Goal: Transaction & Acquisition: Purchase product/service

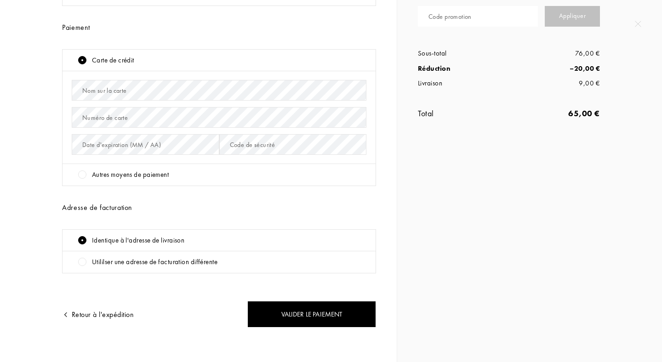
scroll to position [150, 0]
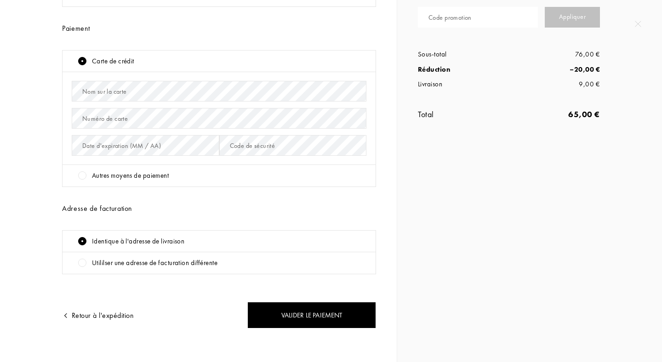
click at [83, 179] on div at bounding box center [82, 175] width 8 height 8
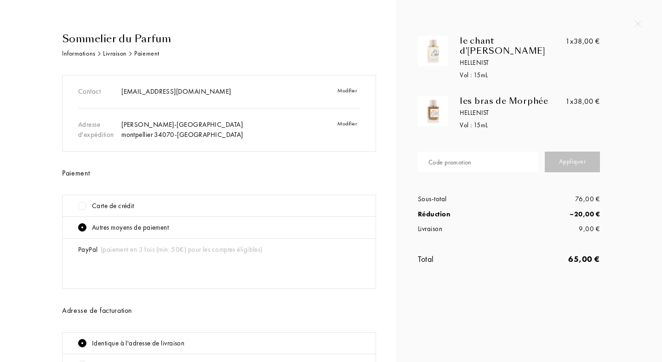
scroll to position [0, 0]
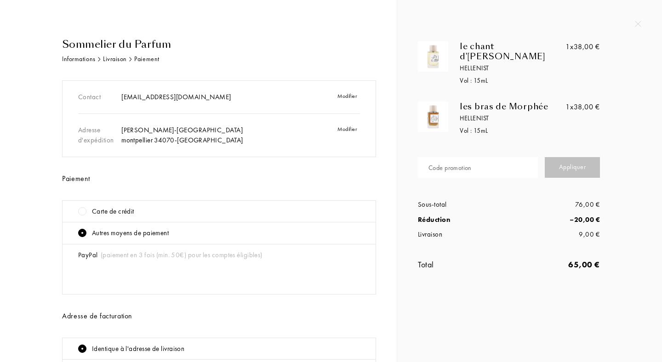
click at [439, 112] on img at bounding box center [433, 117] width 26 height 26
click at [587, 102] on div "1x 38,00 €" at bounding box center [582, 107] width 34 height 11
click at [99, 45] on div "Sommelier du Parfum" at bounding box center [219, 44] width 314 height 15
click at [636, 21] on img at bounding box center [638, 24] width 6 height 6
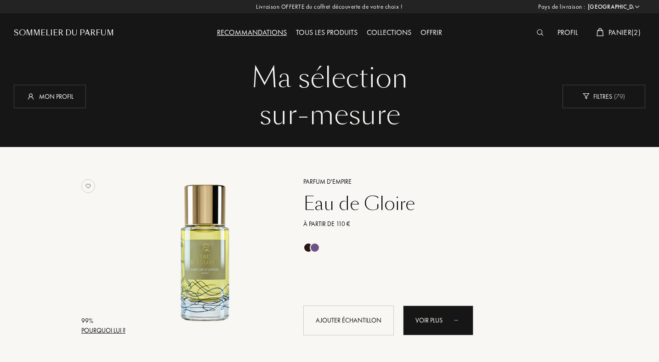
select select "FR"
click at [612, 29] on span "Panier ( 2 )" at bounding box center [624, 33] width 32 height 10
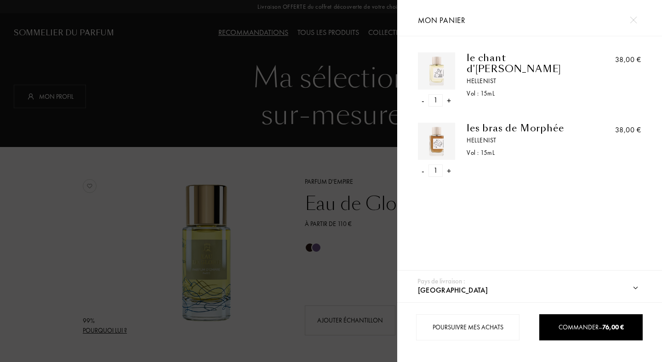
click at [422, 170] on div "-" at bounding box center [423, 171] width 3 height 12
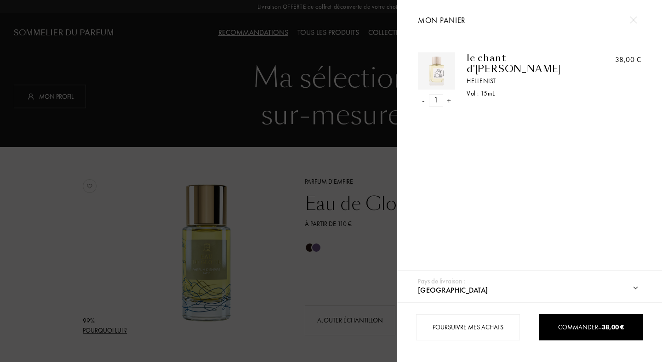
click at [337, 154] on div at bounding box center [198, 181] width 397 height 362
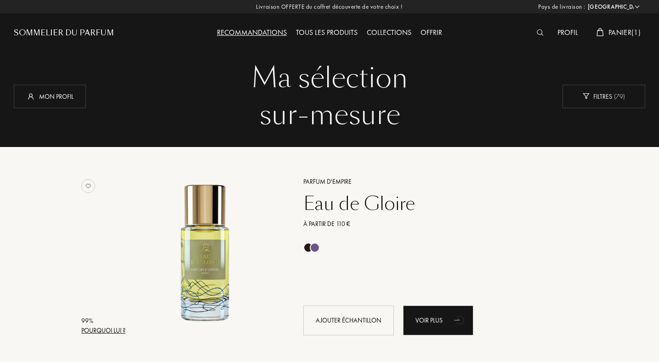
click at [305, 32] on div "Tous les produits" at bounding box center [326, 33] width 71 height 12
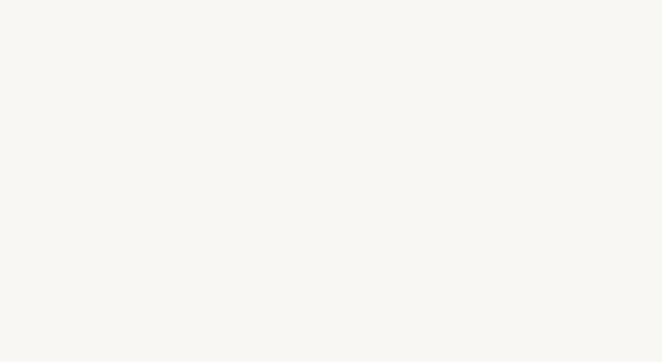
select select "FR"
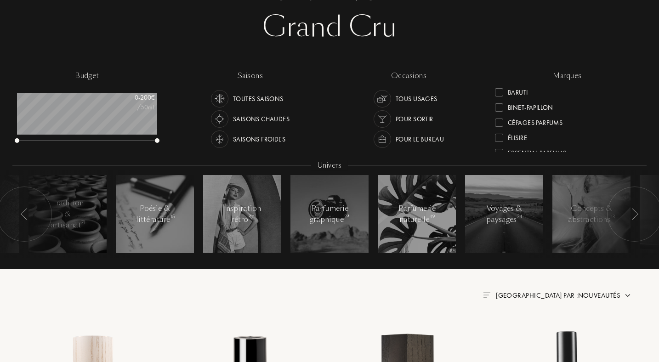
scroll to position [51, 0]
click at [519, 109] on div "Binet-Papillon" at bounding box center [530, 103] width 45 height 12
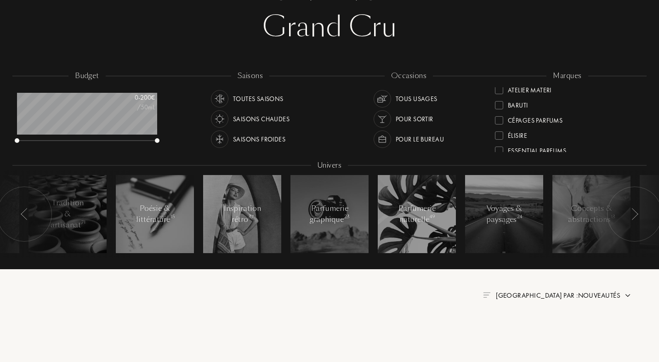
scroll to position [0, 0]
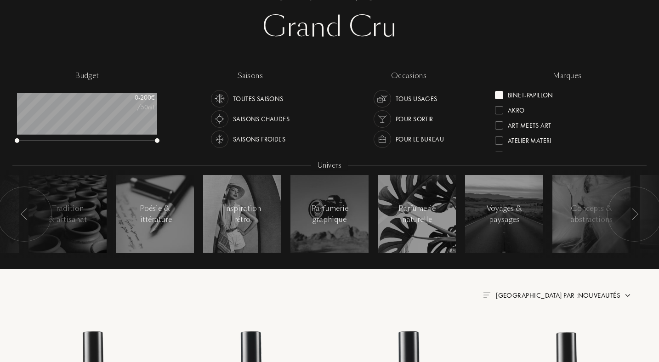
click at [509, 127] on div "Art Meets Art" at bounding box center [529, 124] width 43 height 12
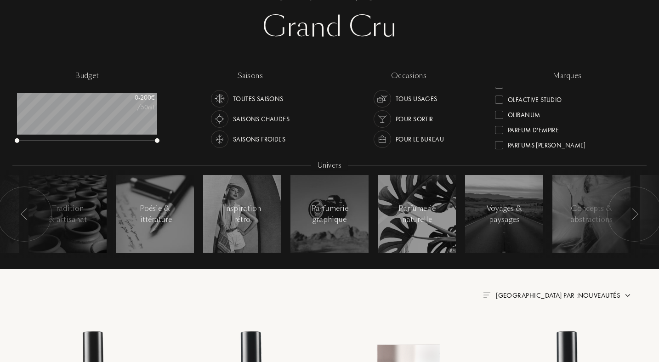
scroll to position [247, 0]
click at [500, 105] on div at bounding box center [499, 106] width 8 height 8
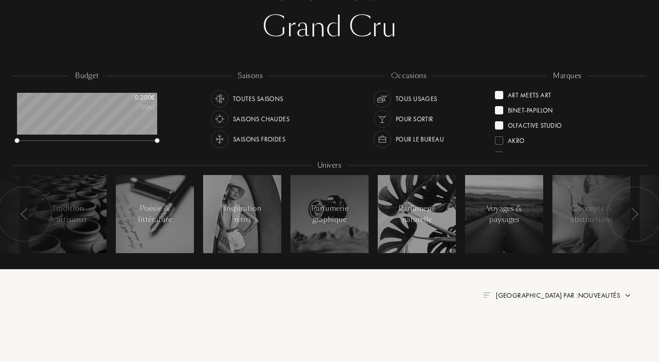
scroll to position [0, 0]
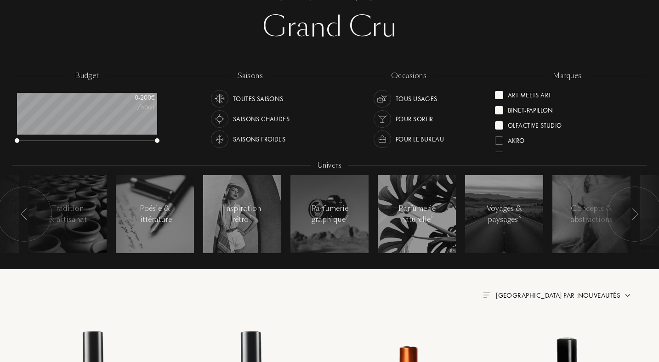
click at [497, 113] on div at bounding box center [499, 110] width 8 height 8
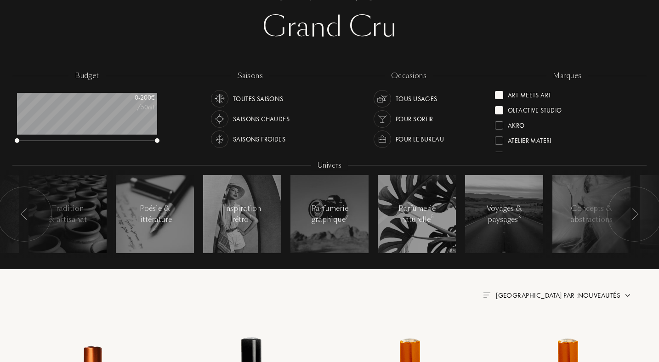
click at [497, 96] on div at bounding box center [499, 95] width 8 height 8
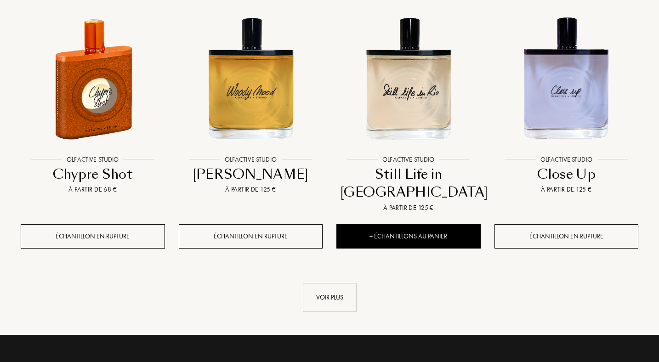
scroll to position [926, 0]
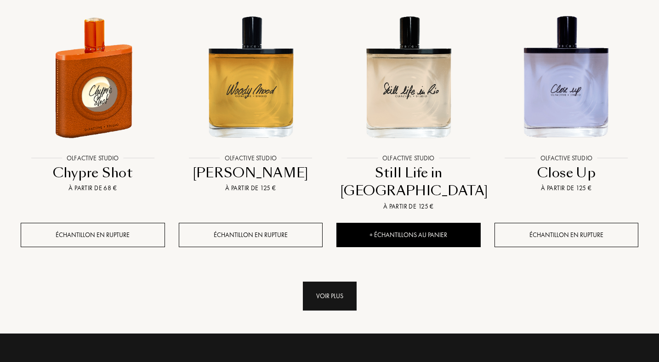
click at [335, 282] on div "Voir plus" at bounding box center [330, 296] width 54 height 29
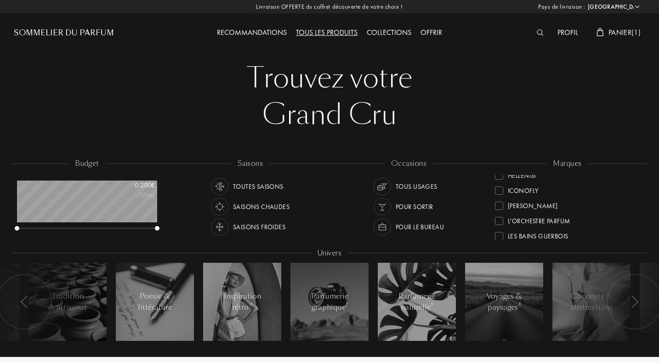
scroll to position [193, 0]
click at [497, 201] on div at bounding box center [499, 202] width 8 height 8
click at [497, 196] on div at bounding box center [499, 198] width 8 height 8
click at [496, 198] on div at bounding box center [499, 198] width 8 height 8
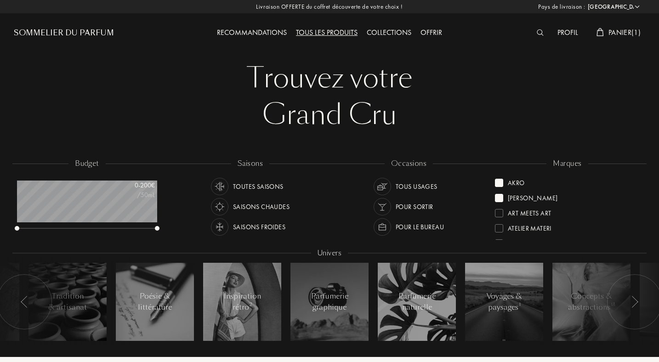
click at [500, 181] on div at bounding box center [499, 183] width 8 height 8
click at [498, 185] on div at bounding box center [499, 183] width 8 height 8
click at [497, 193] on div at bounding box center [499, 195] width 8 height 8
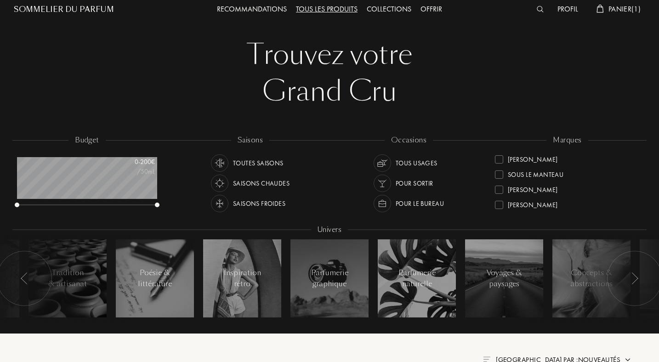
scroll to position [32, 0]
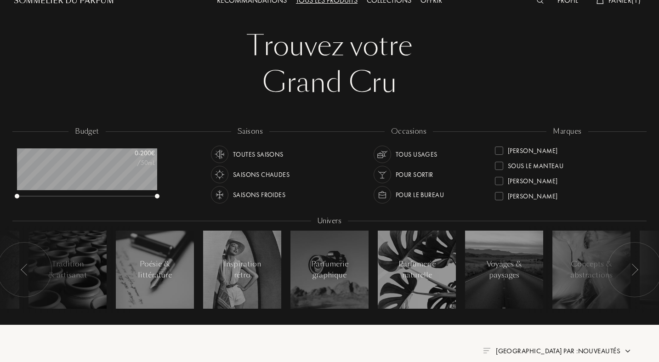
click at [501, 198] on div at bounding box center [499, 196] width 8 height 8
click at [501, 155] on div "Ulrich Lang" at bounding box center [567, 162] width 145 height 15
click at [499, 151] on div at bounding box center [499, 151] width 8 height 8
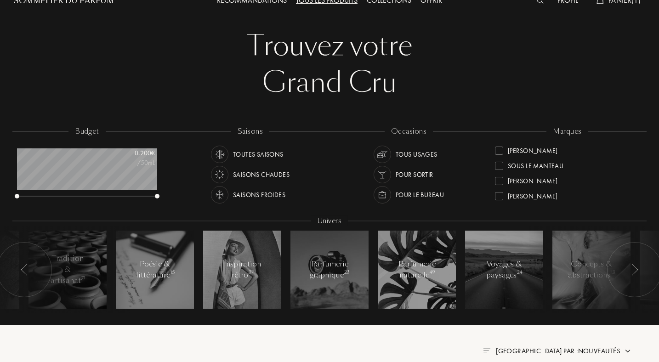
click at [499, 194] on div at bounding box center [499, 196] width 8 height 8
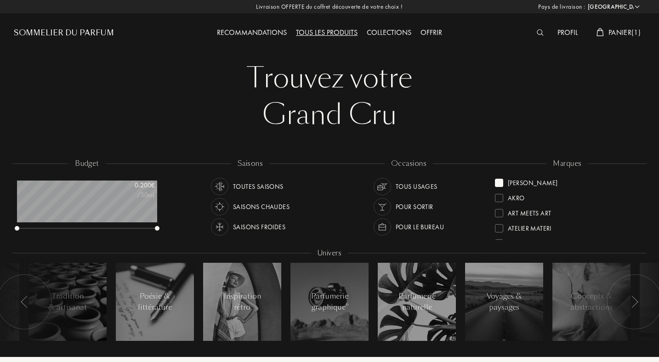
click at [498, 184] on div at bounding box center [499, 183] width 8 height 8
click at [500, 196] on div at bounding box center [499, 197] width 8 height 8
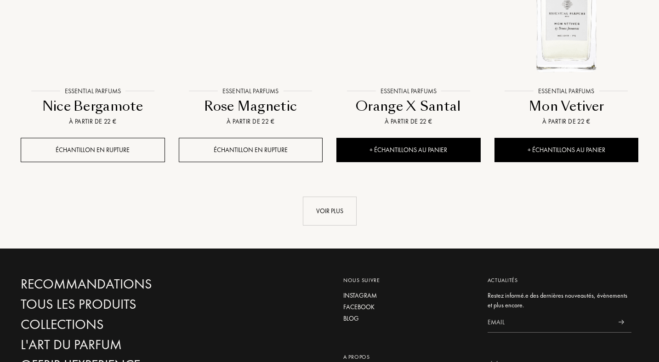
scroll to position [975, 0]
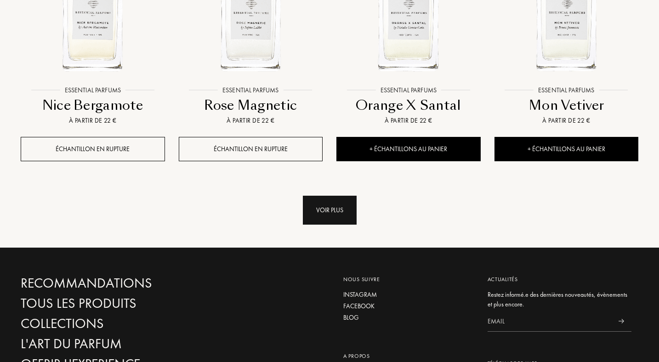
click at [333, 210] on div "Voir plus" at bounding box center [330, 210] width 54 height 29
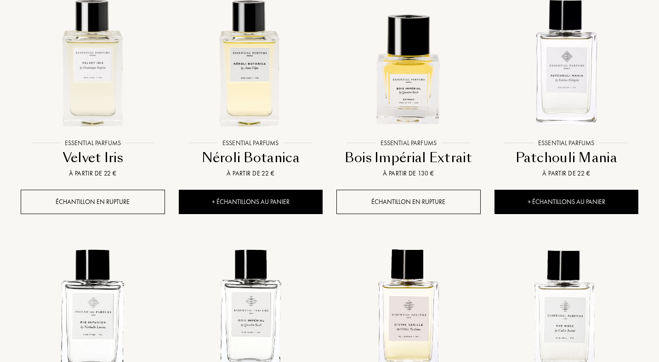
scroll to position [420, 0]
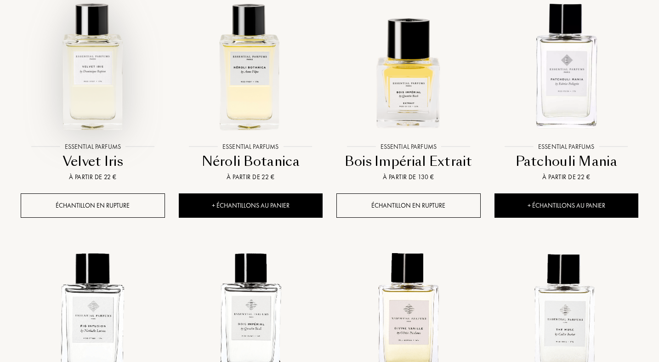
click at [112, 81] on img at bounding box center [93, 65] width 142 height 142
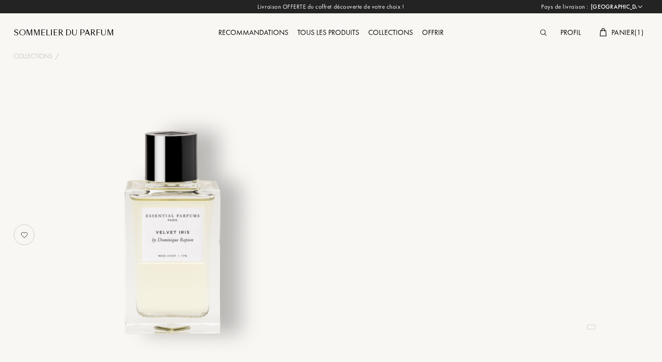
select select "FR"
select select "3"
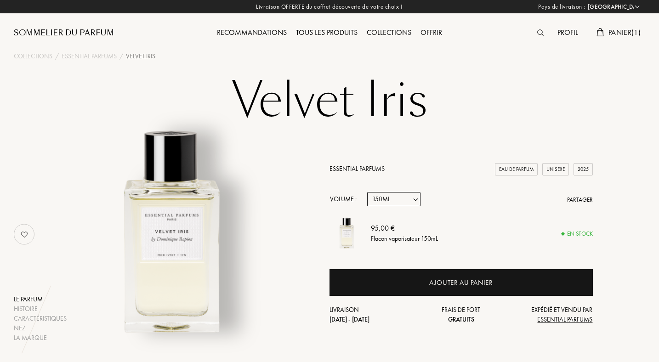
click at [383, 202] on select "Echantillon 10mL 100mL 150mL" at bounding box center [393, 199] width 53 height 14
select select "1"
click at [367, 192] on select "Echantillon 10mL 100mL 150mL" at bounding box center [393, 199] width 53 height 14
select select "1"
